Goal: Register for event/course

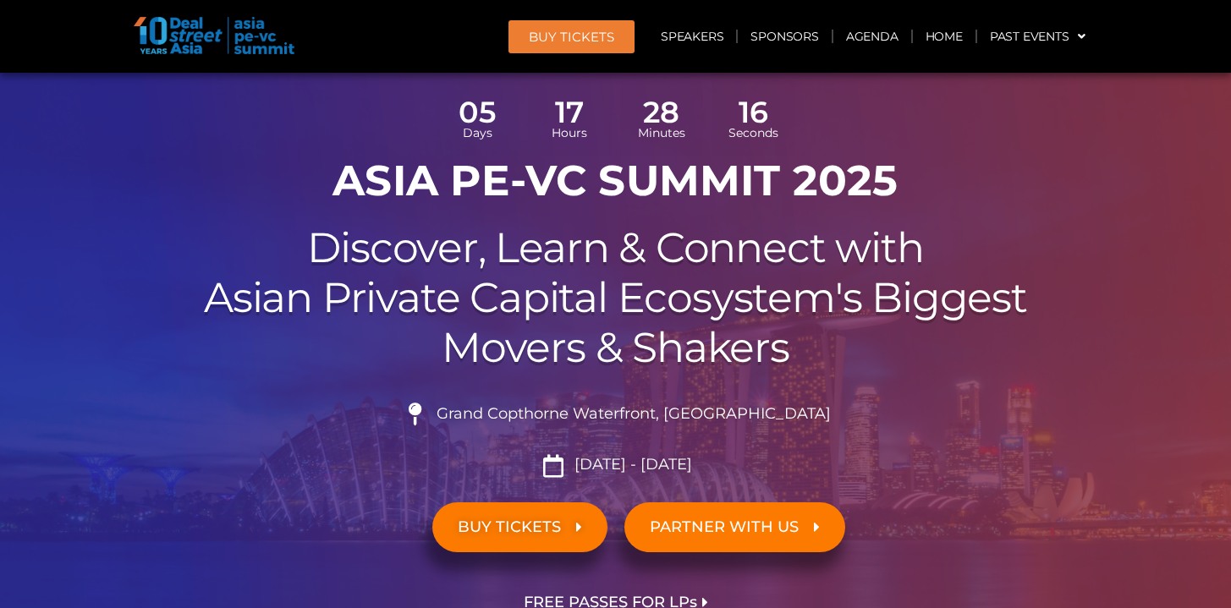
click at [529, 519] on span "BUY TICKETS" at bounding box center [509, 527] width 103 height 16
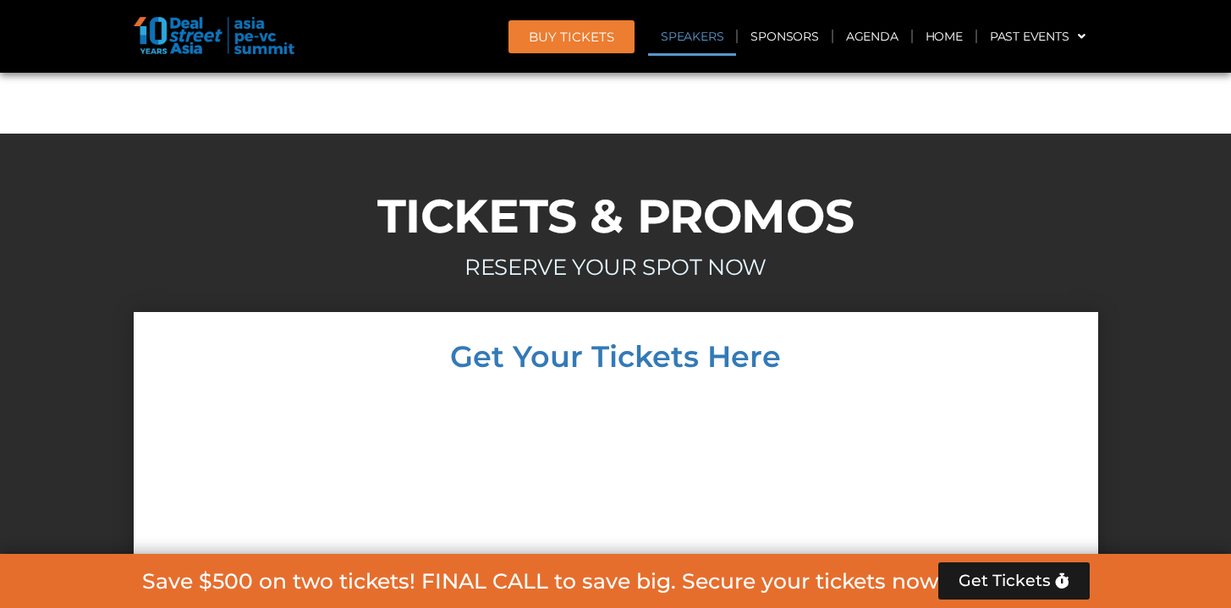
scroll to position [13246, 0]
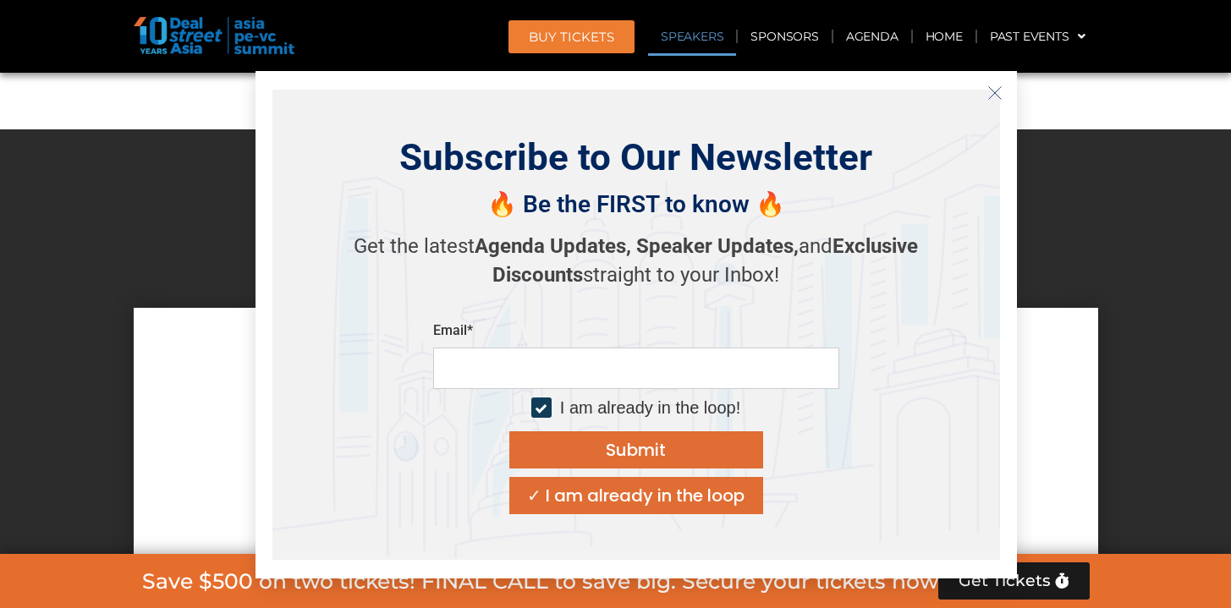
click at [1002, 90] on button "Close" at bounding box center [994, 93] width 27 height 27
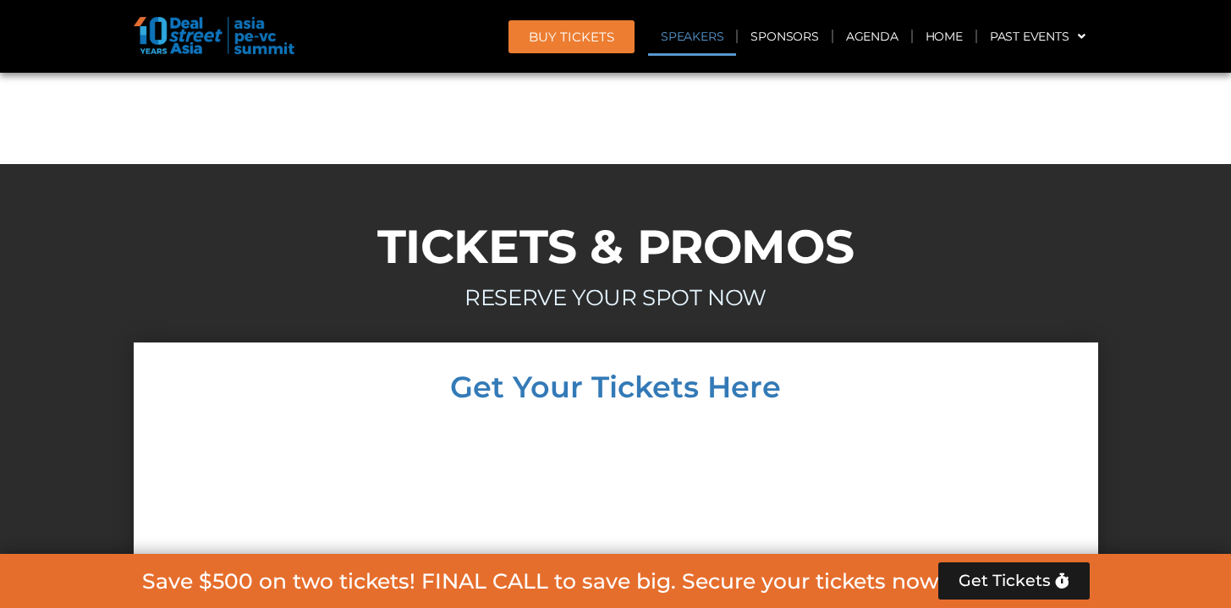
scroll to position [13213, 0]
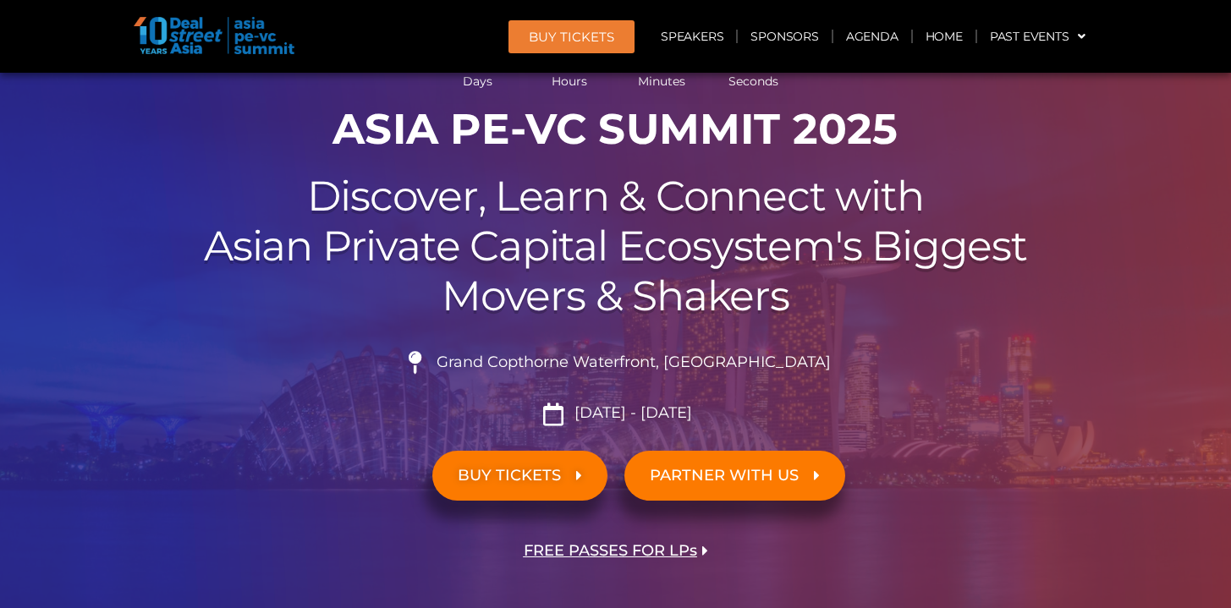
click at [549, 468] on span "BUY TICKETS" at bounding box center [509, 476] width 103 height 16
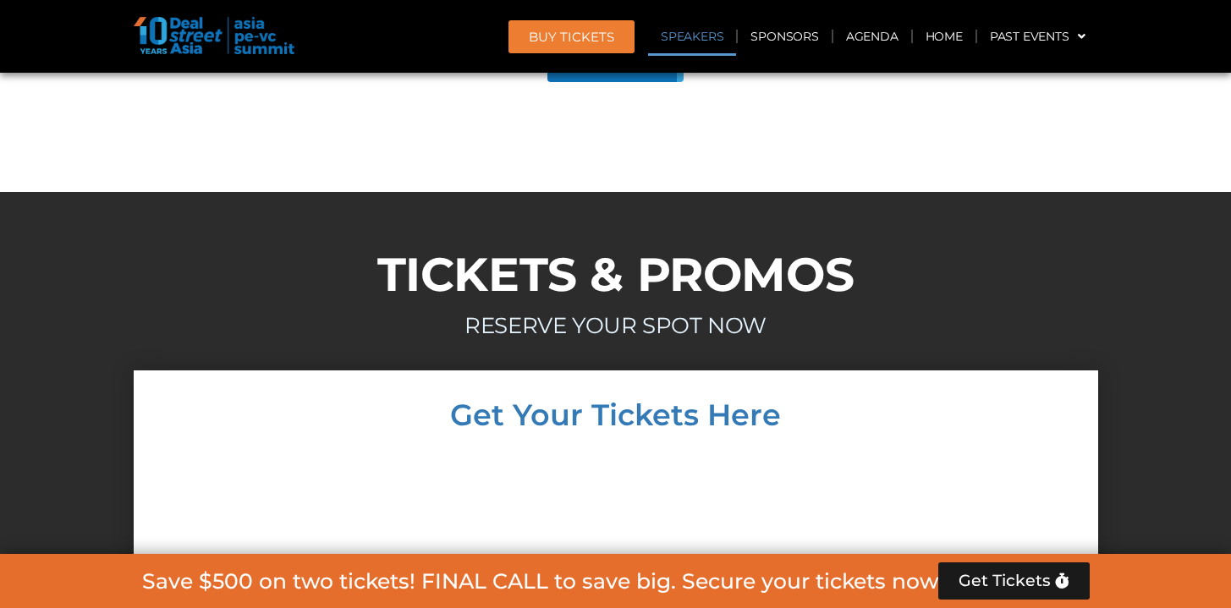
scroll to position [11009, 0]
